Goal: Task Accomplishment & Management: Use online tool/utility

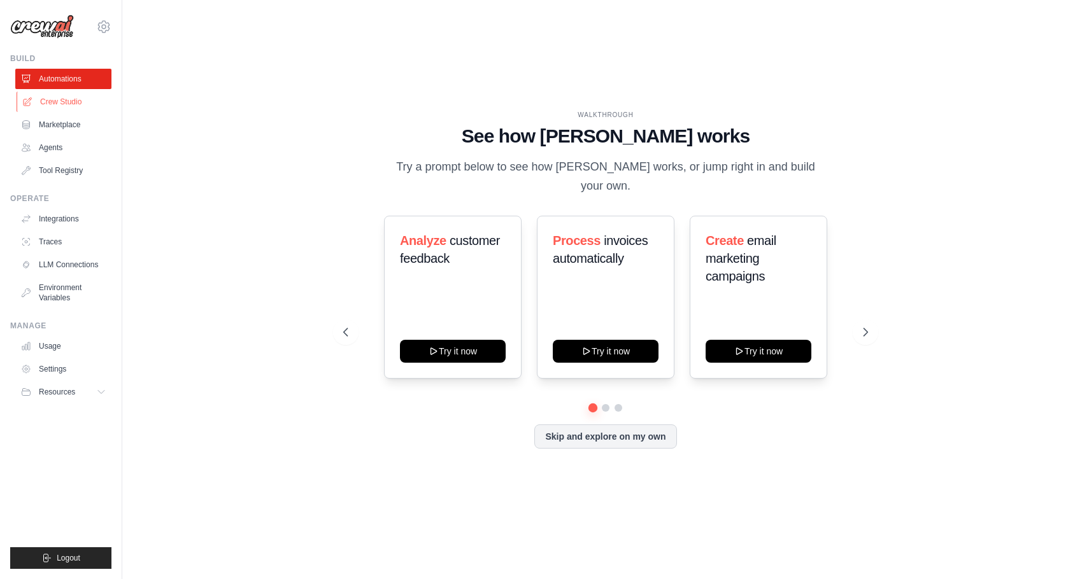
click at [74, 101] on link "Crew Studio" at bounding box center [65, 102] width 96 height 20
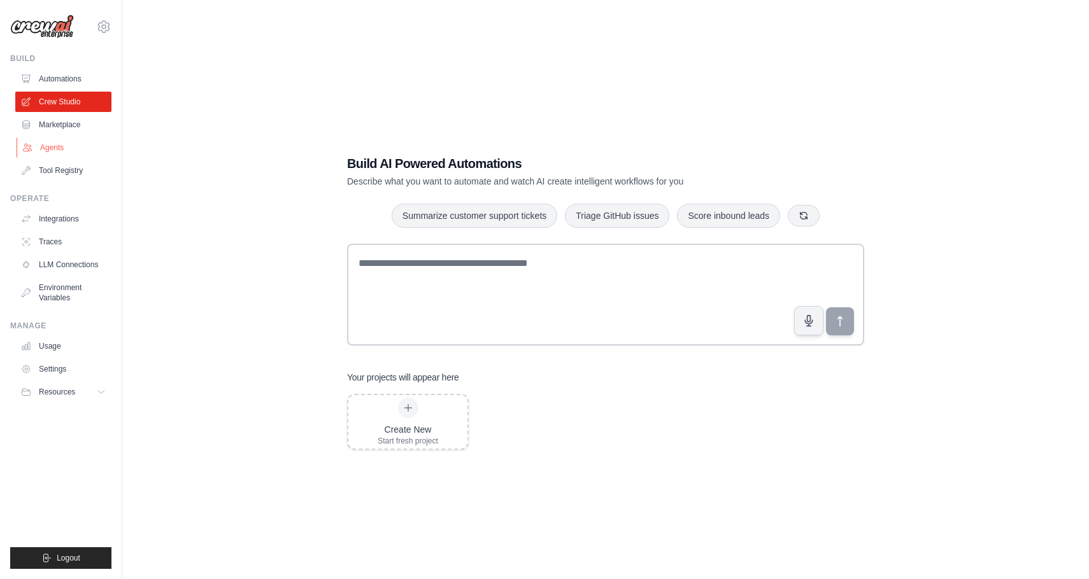
click at [51, 150] on link "Agents" at bounding box center [65, 148] width 96 height 20
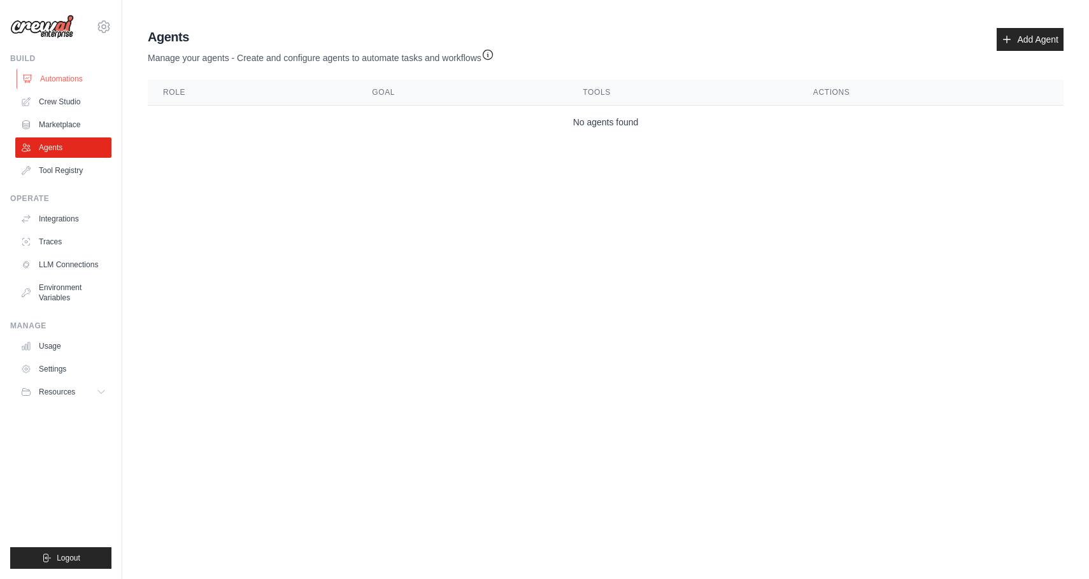
click at [85, 81] on link "Automations" at bounding box center [65, 79] width 96 height 20
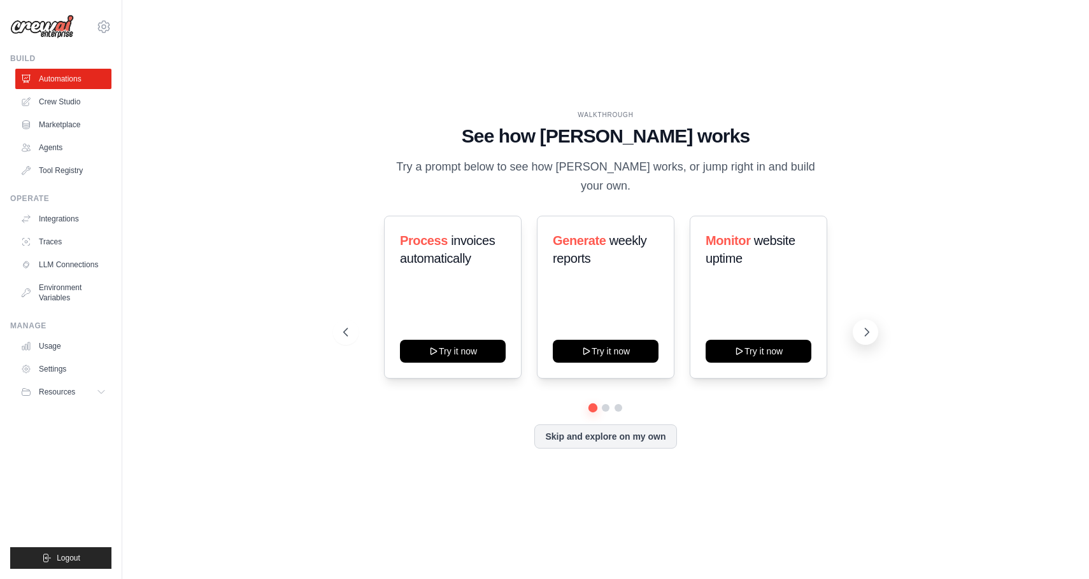
click at [866, 326] on icon at bounding box center [866, 332] width 13 height 13
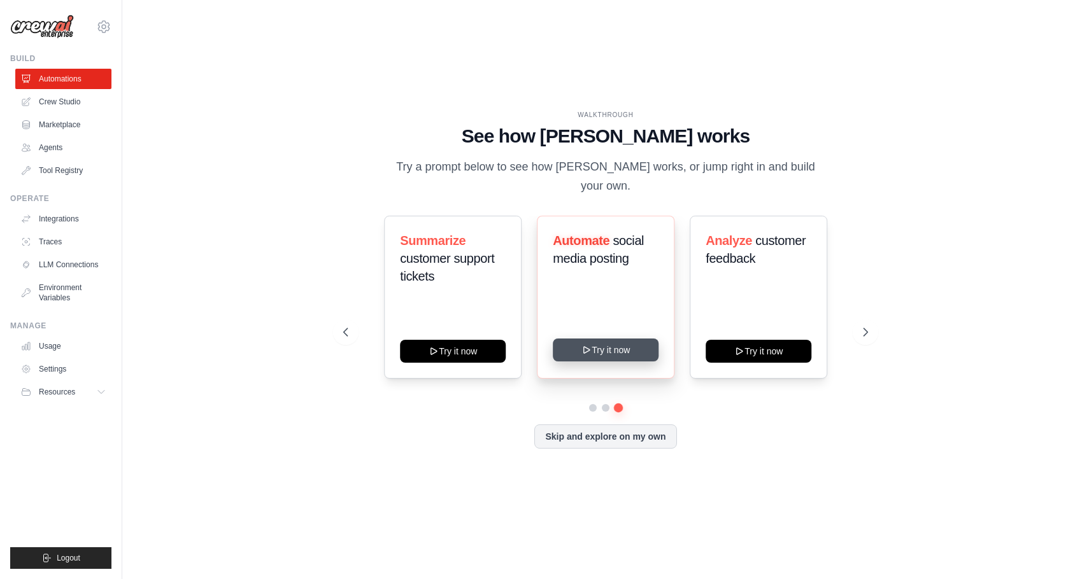
click at [623, 343] on button "Try it now" at bounding box center [606, 350] width 106 height 23
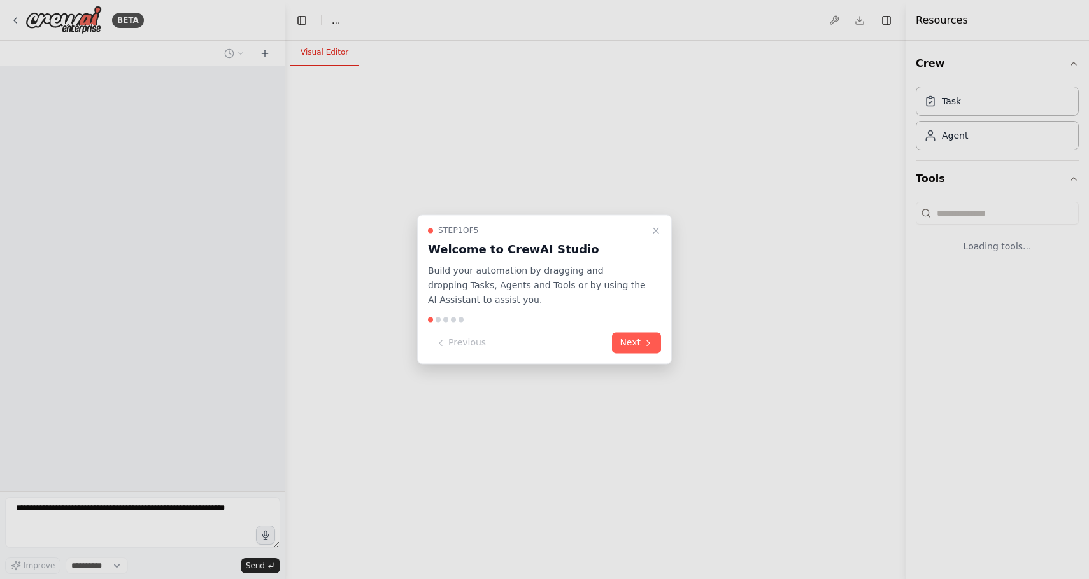
select select "****"
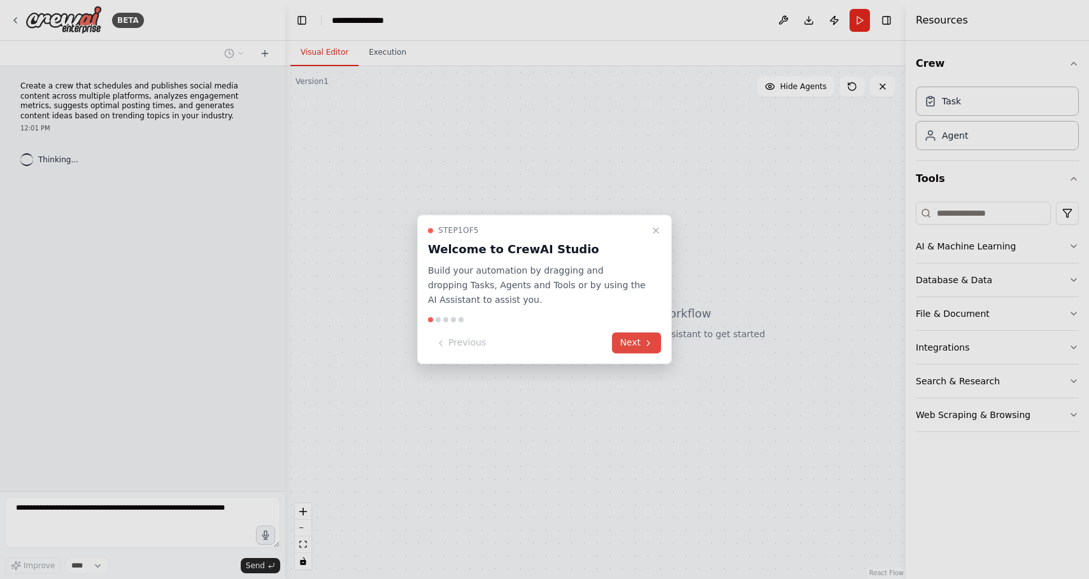
click at [638, 339] on button "Next" at bounding box center [636, 343] width 49 height 21
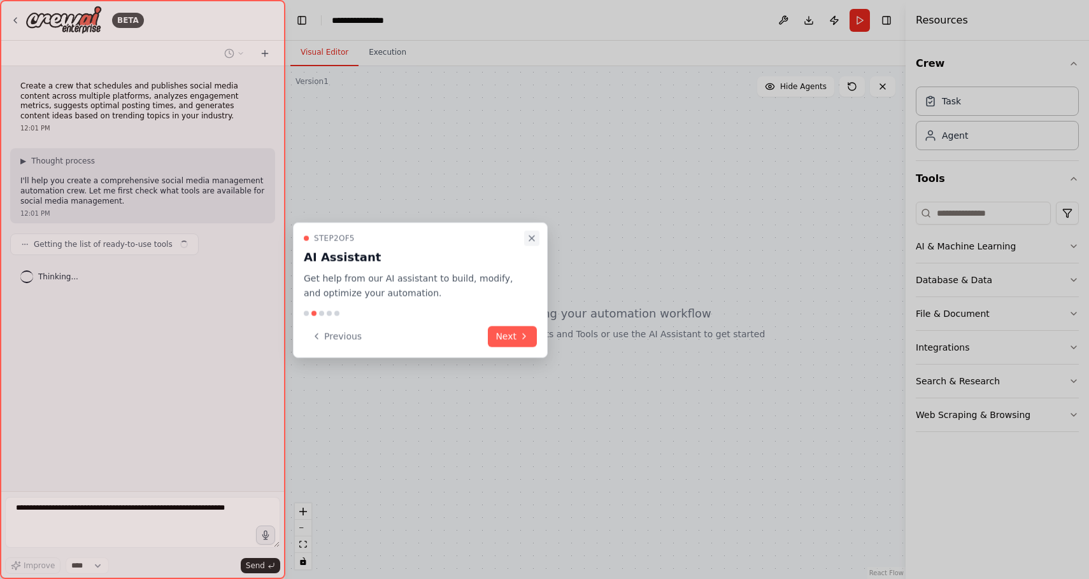
click at [535, 241] on icon "Close walkthrough" at bounding box center [531, 239] width 10 height 10
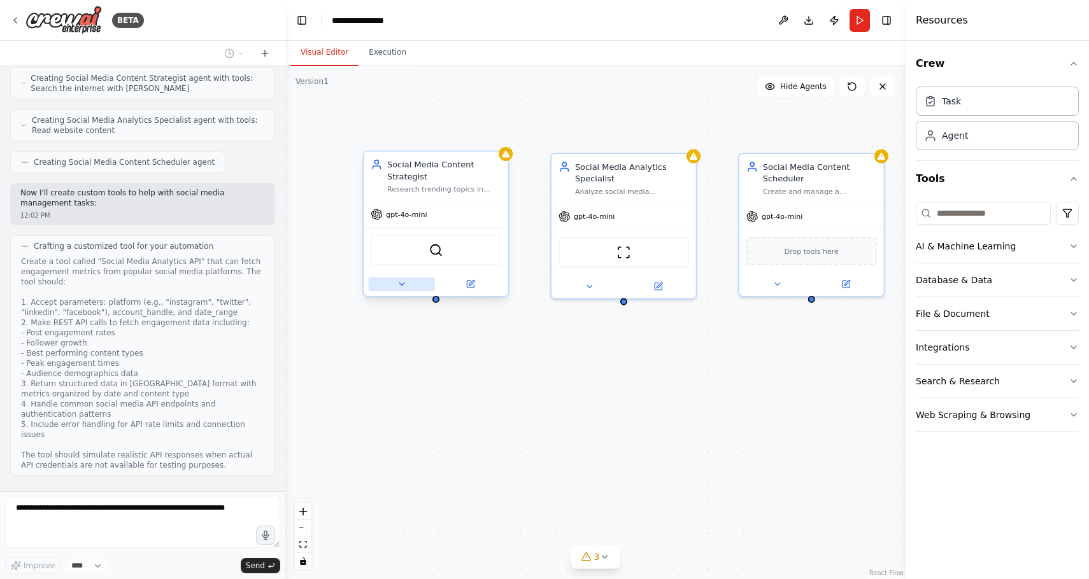
click at [398, 284] on icon at bounding box center [402, 284] width 10 height 10
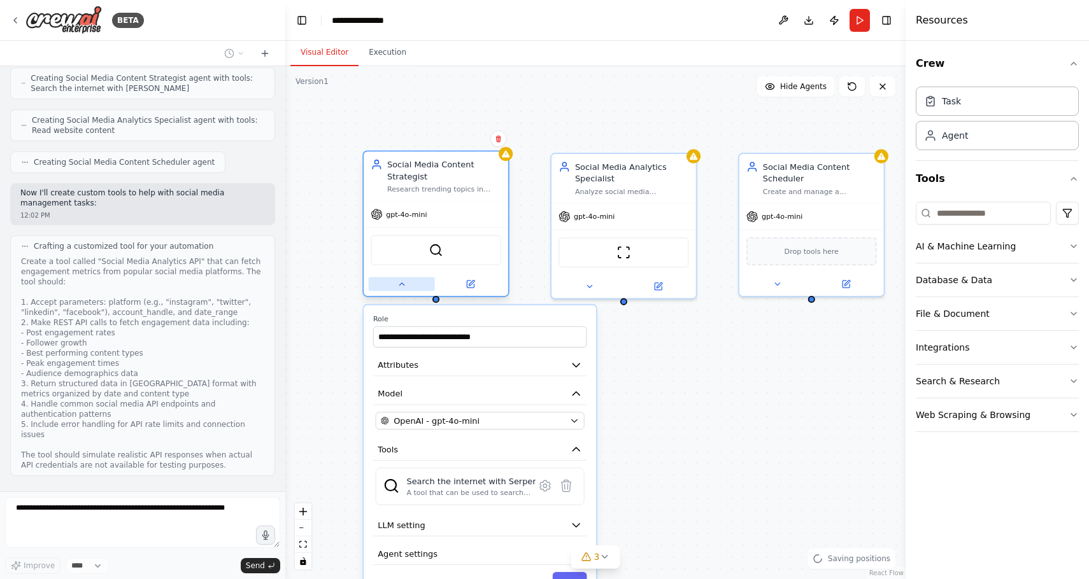
click at [398, 284] on icon at bounding box center [402, 284] width 10 height 10
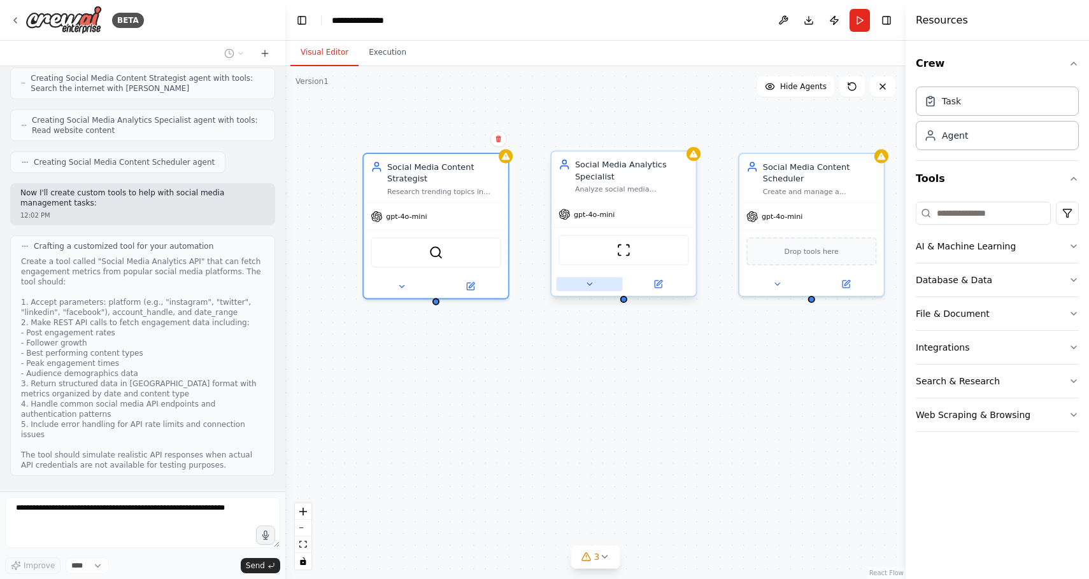
click at [590, 289] on button at bounding box center [589, 284] width 66 height 14
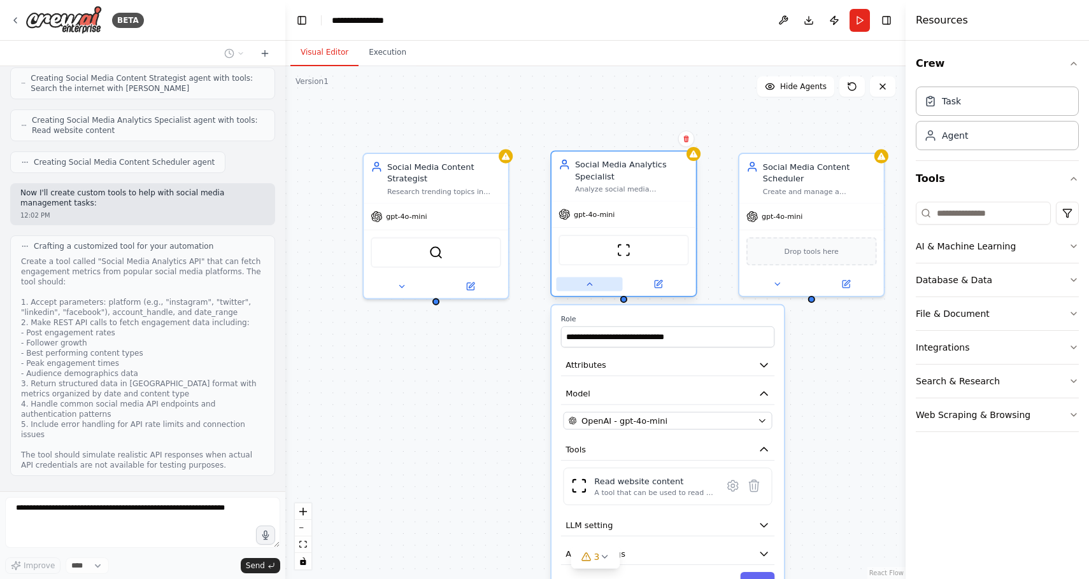
click at [590, 288] on icon at bounding box center [589, 284] width 10 height 10
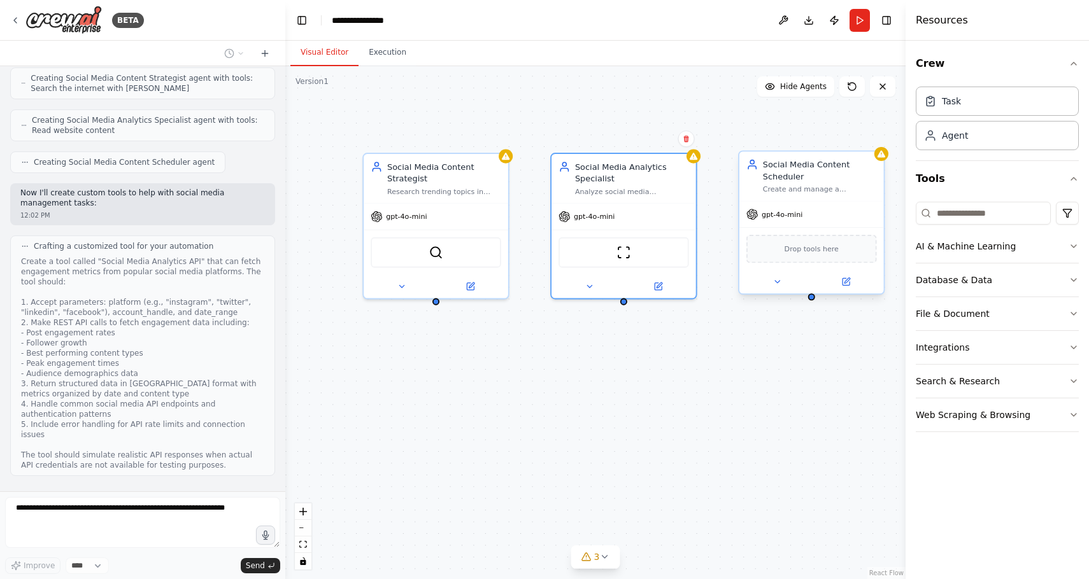
click at [777, 293] on div at bounding box center [811, 282] width 145 height 24
click at [777, 287] on button at bounding box center [777, 282] width 66 height 14
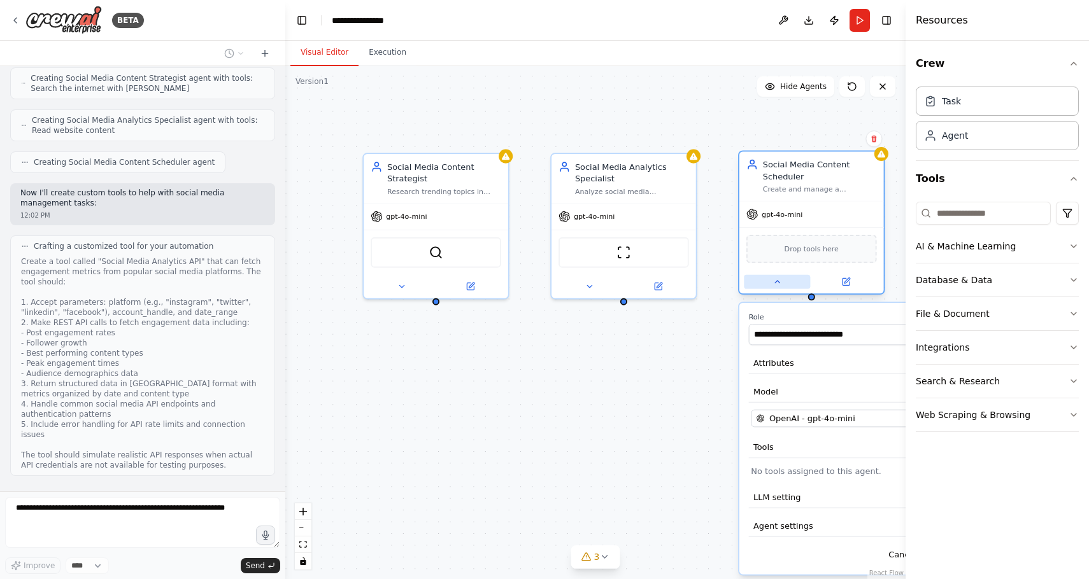
click at [777, 287] on button at bounding box center [777, 282] width 66 height 14
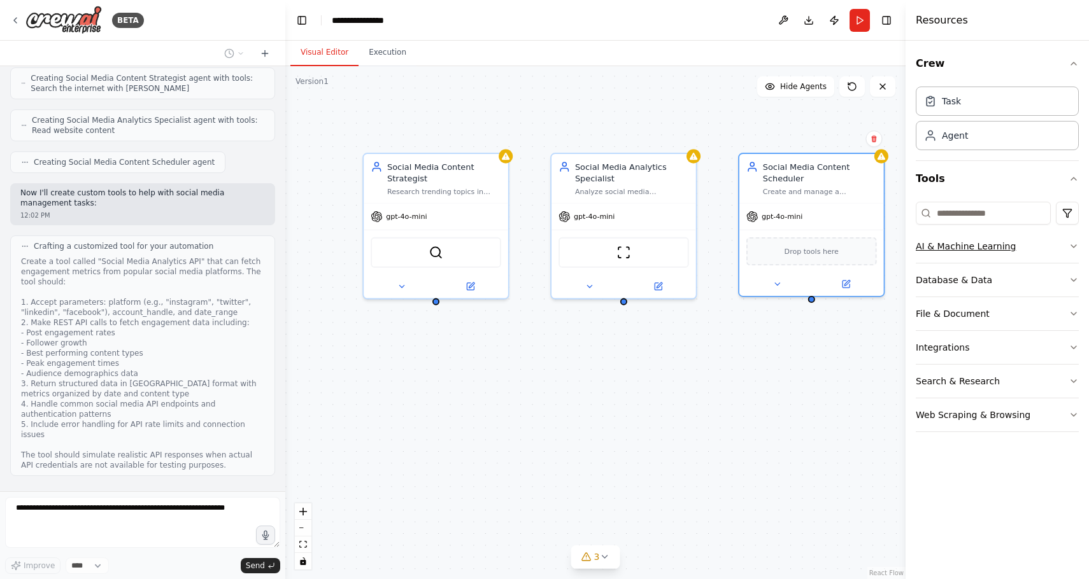
click at [1069, 248] on icon "button" at bounding box center [1073, 246] width 10 height 10
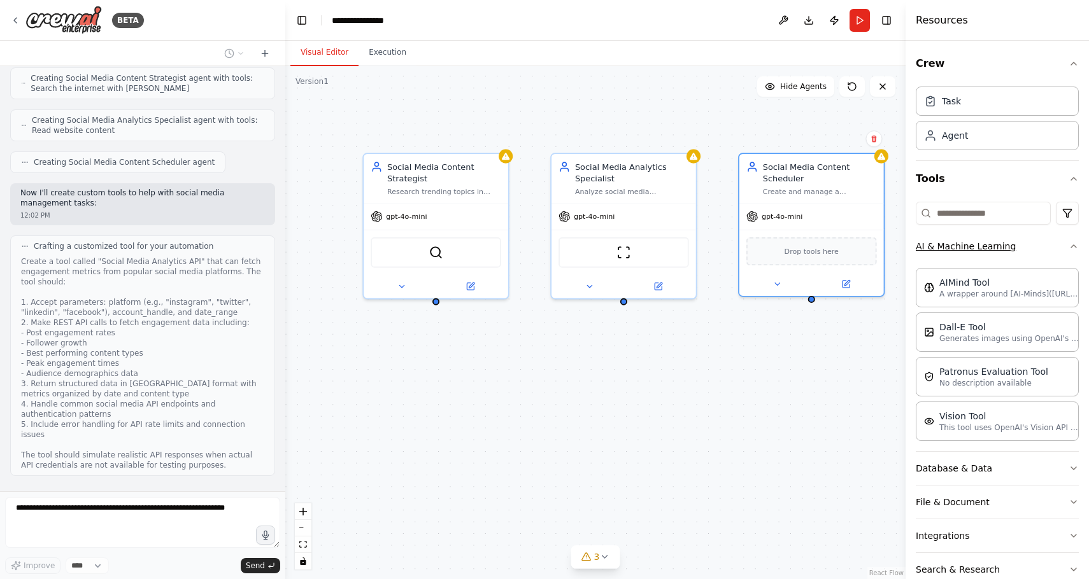
click at [1069, 248] on icon "button" at bounding box center [1073, 246] width 10 height 10
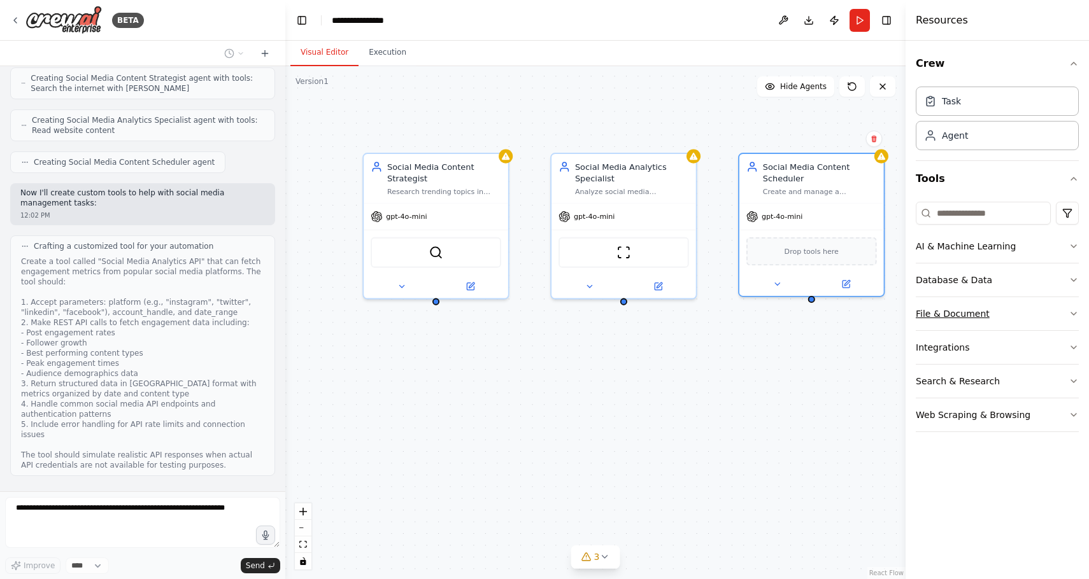
click at [1064, 311] on button "File & Document" at bounding box center [996, 313] width 163 height 33
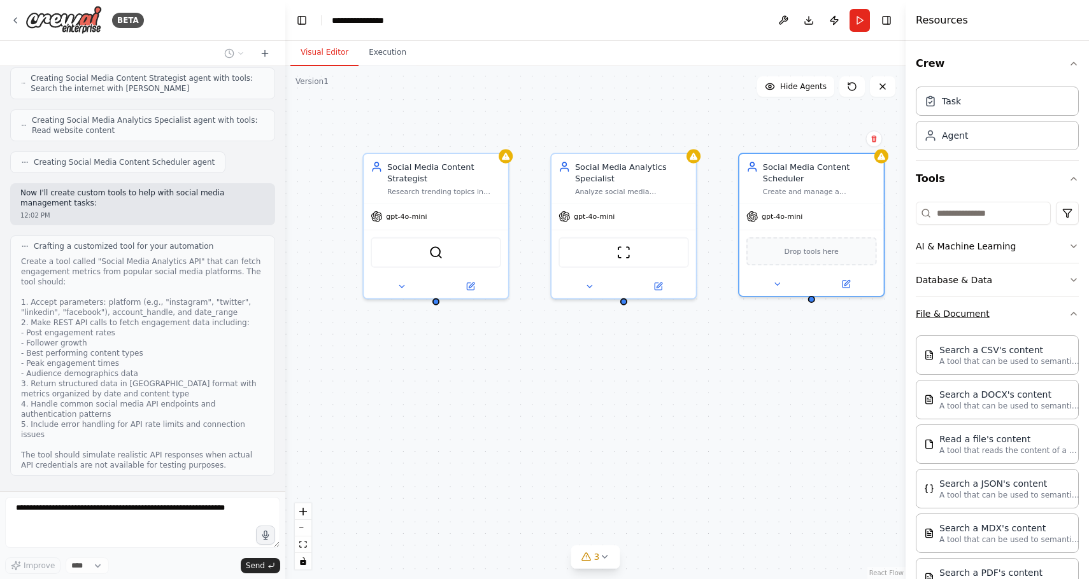
click at [1064, 311] on button "File & Document" at bounding box center [996, 313] width 163 height 33
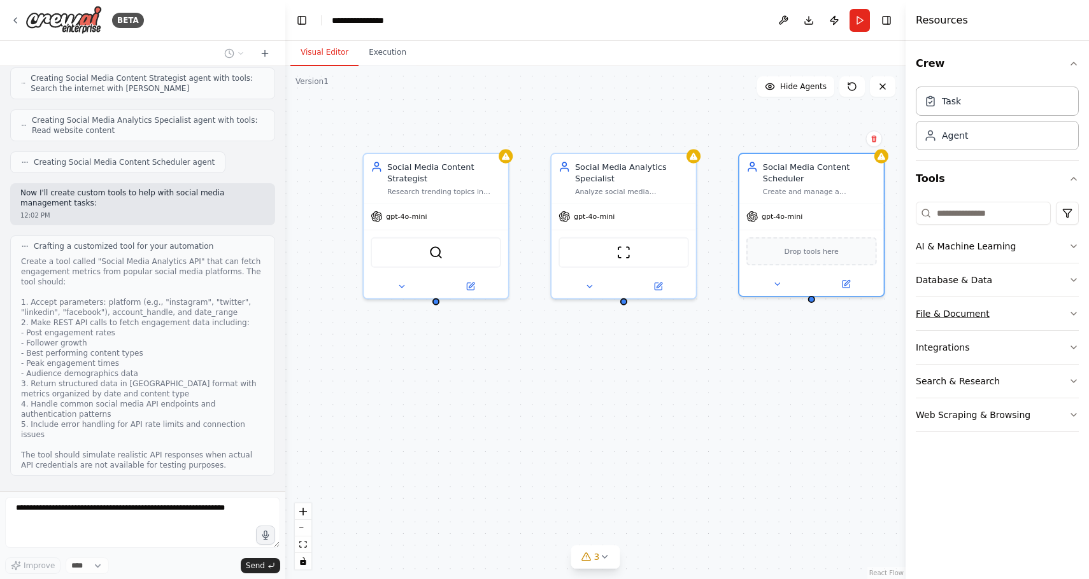
click at [1064, 311] on button "File & Document" at bounding box center [996, 313] width 163 height 33
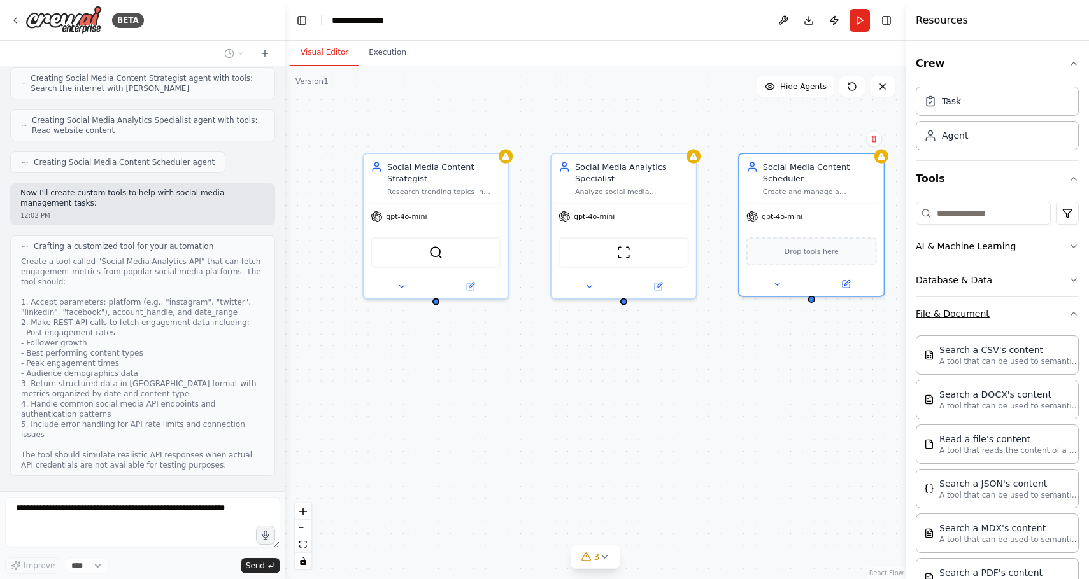
click at [1064, 311] on button "File & Document" at bounding box center [996, 313] width 163 height 33
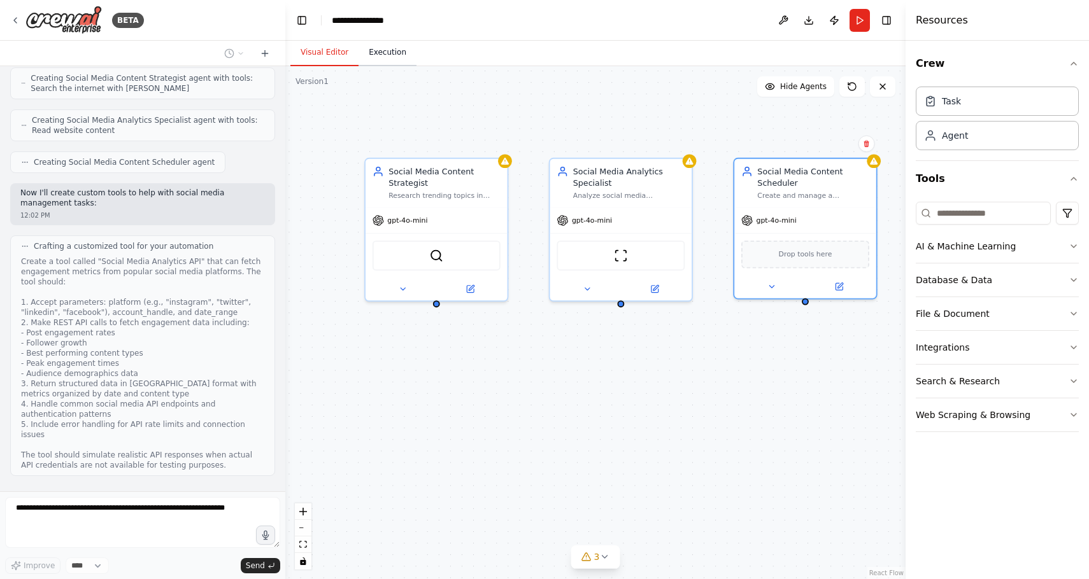
click at [392, 51] on button "Execution" at bounding box center [387, 52] width 58 height 27
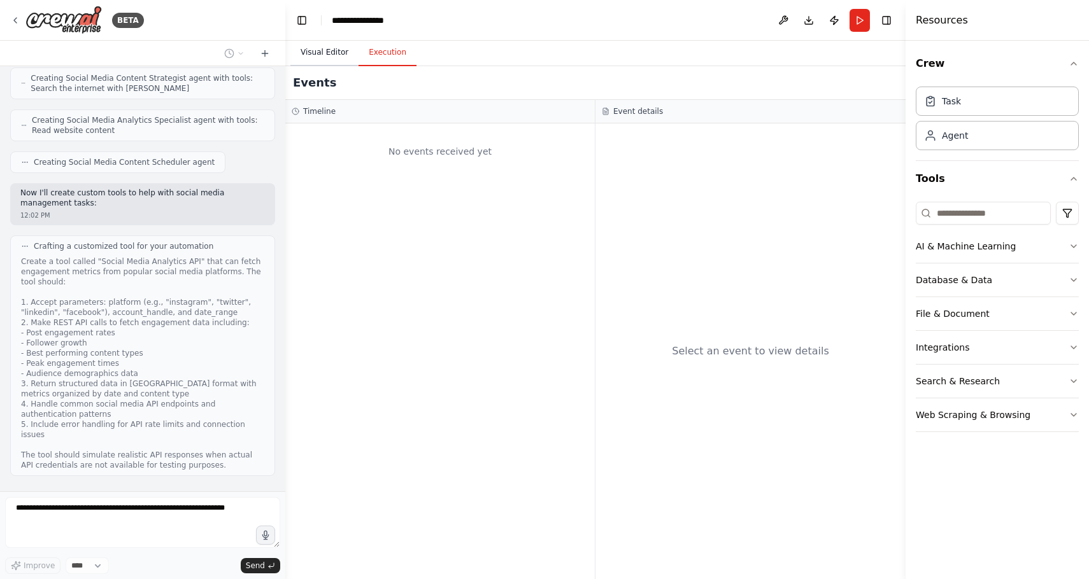
click at [320, 55] on button "Visual Editor" at bounding box center [324, 52] width 68 height 27
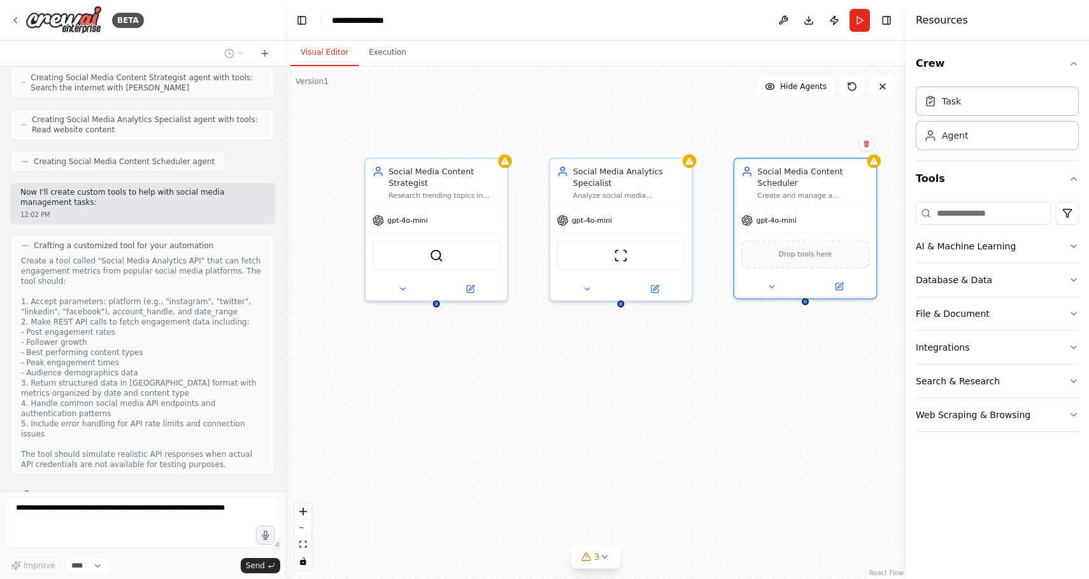
scroll to position [609, 0]
